Goal: Information Seeking & Learning: Learn about a topic

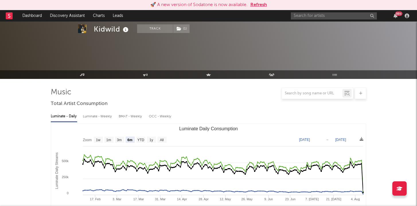
select select "6m"
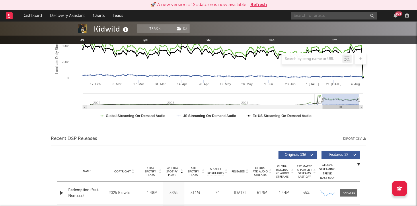
click at [310, 17] on input "text" at bounding box center [334, 15] width 86 height 7
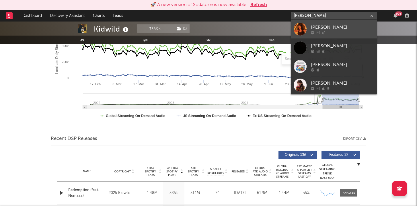
type input "[PERSON_NAME]"
click at [330, 32] on div at bounding box center [342, 32] width 63 height 3
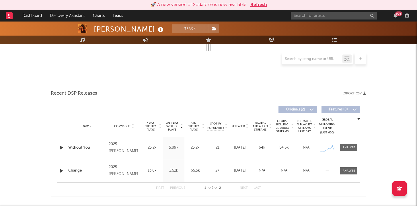
select select "1w"
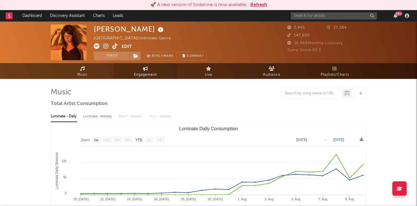
click at [145, 71] on link "Engagement" at bounding box center [145, 71] width 63 height 16
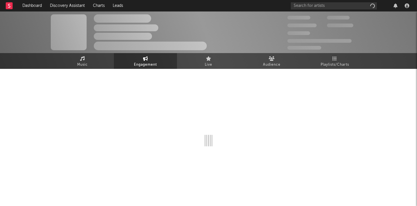
select select "1w"
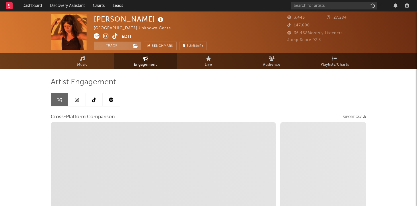
click at [78, 101] on icon at bounding box center [77, 99] width 4 height 5
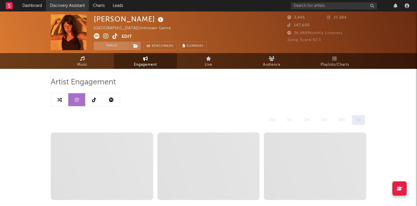
select select "6m"
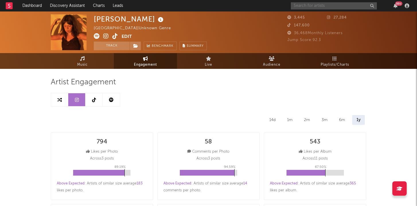
click at [307, 3] on input "text" at bounding box center [334, 5] width 86 height 7
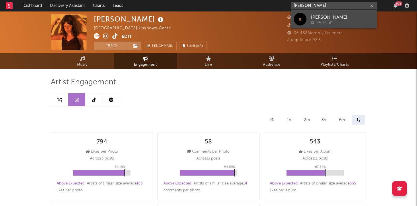
type input "[PERSON_NAME]"
click at [316, 15] on div "[PERSON_NAME]" at bounding box center [342, 17] width 63 height 7
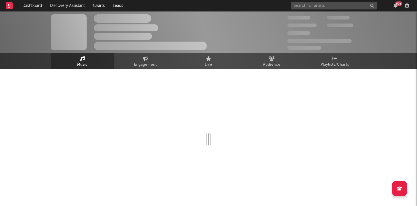
select select "1w"
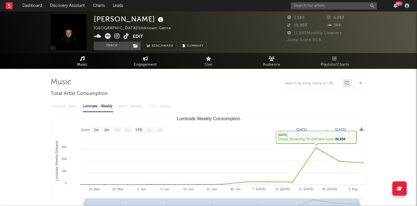
click at [150, 61] on span "Engagement" at bounding box center [145, 64] width 23 height 7
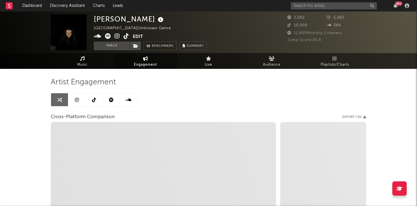
select select "1w"
click at [107, 99] on link at bounding box center [111, 99] width 17 height 13
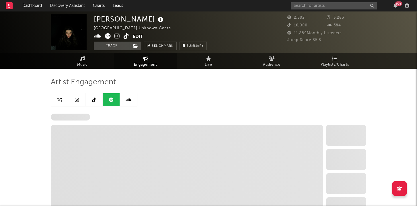
select select "6m"
select select "1w"
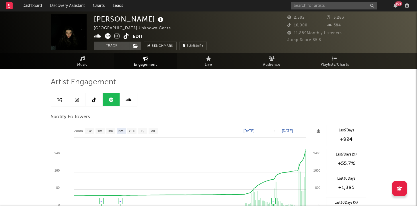
click at [127, 38] on icon at bounding box center [126, 36] width 5 height 6
click at [26, 5] on link "Dashboard" at bounding box center [32, 5] width 28 height 11
